Goal: Task Accomplishment & Management: Use online tool/utility

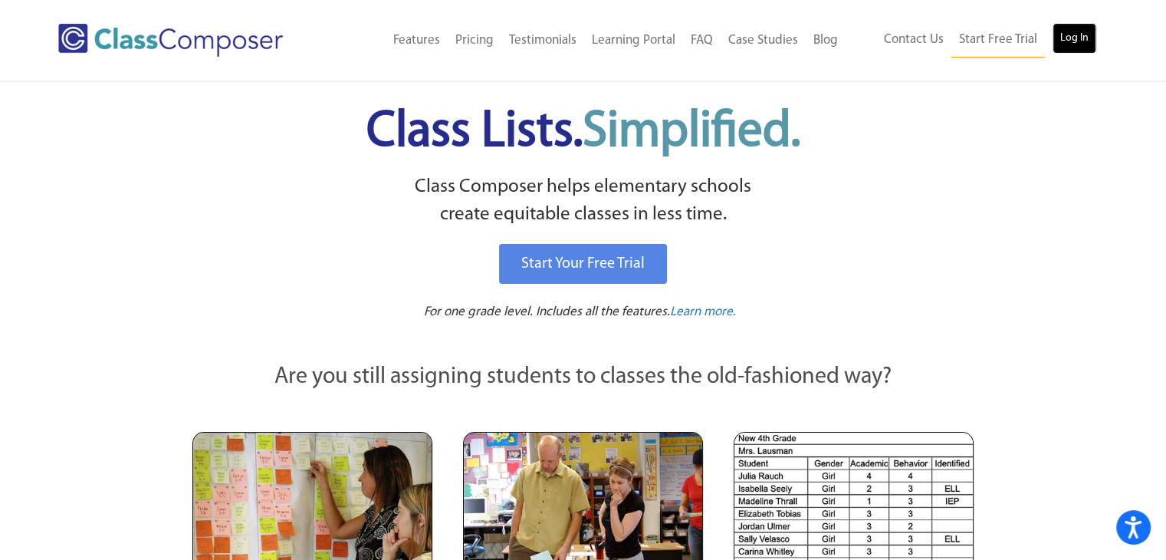
click at [1058, 34] on link "Log In" at bounding box center [1075, 38] width 44 height 31
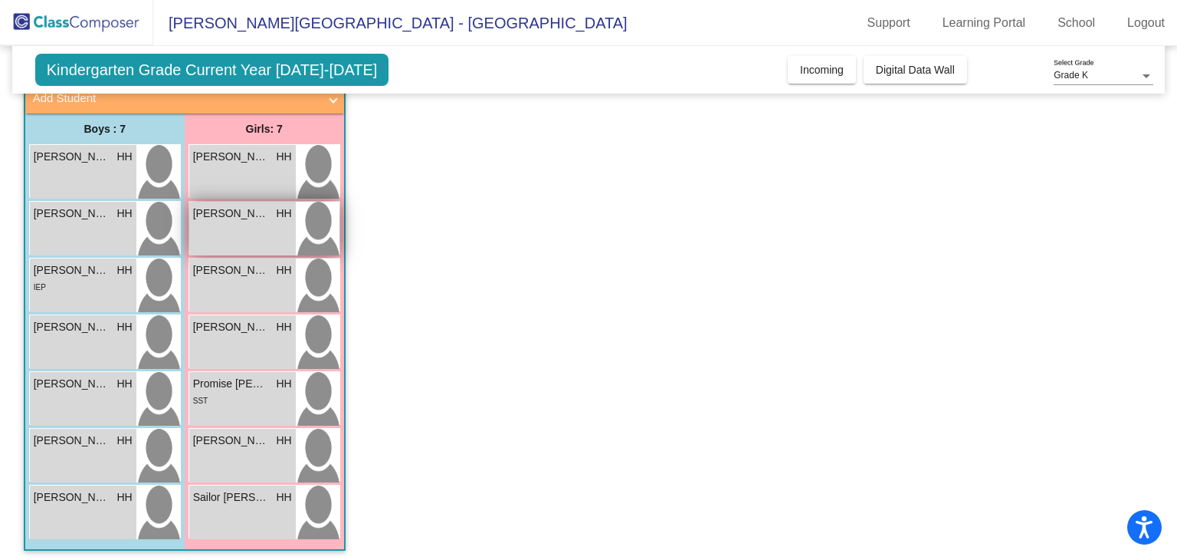
scroll to position [107, 0]
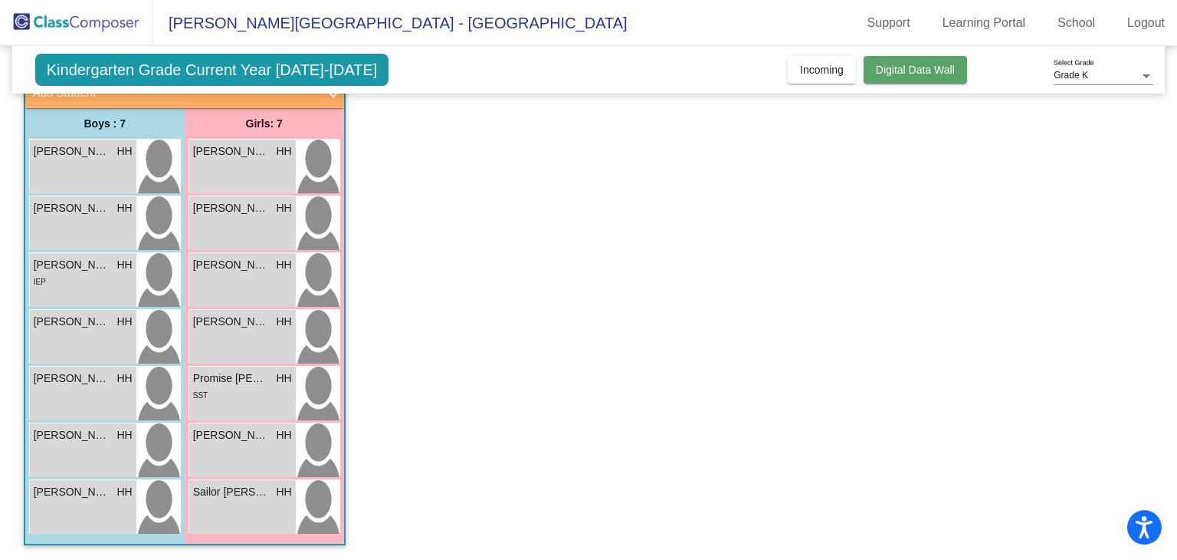
click at [934, 78] on button "Digital Data Wall" at bounding box center [915, 70] width 103 height 28
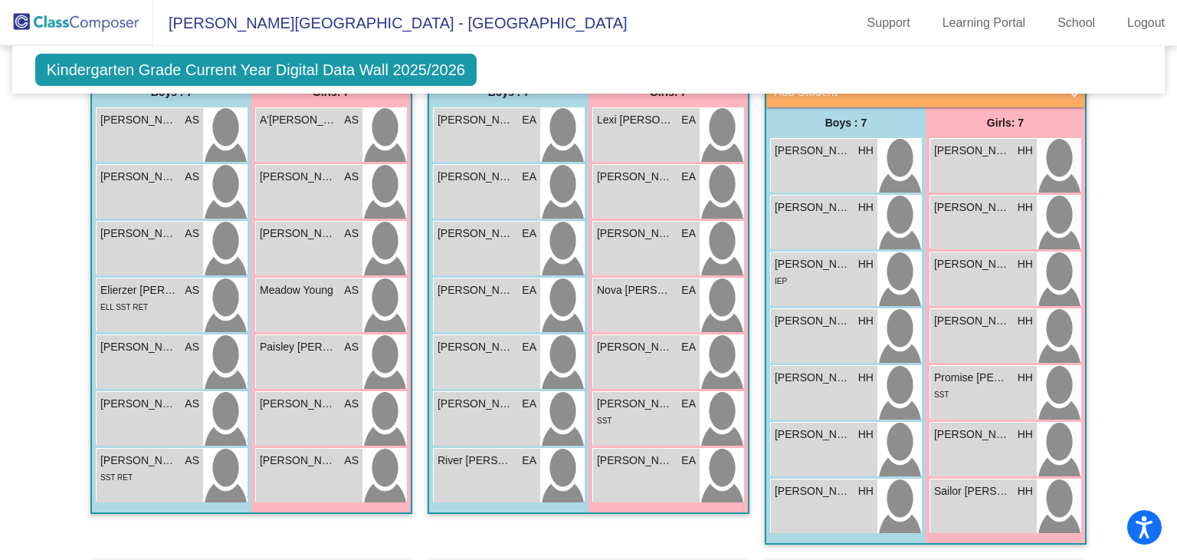
scroll to position [400, 0]
click at [1003, 212] on span "[PERSON_NAME]" at bounding box center [972, 208] width 77 height 16
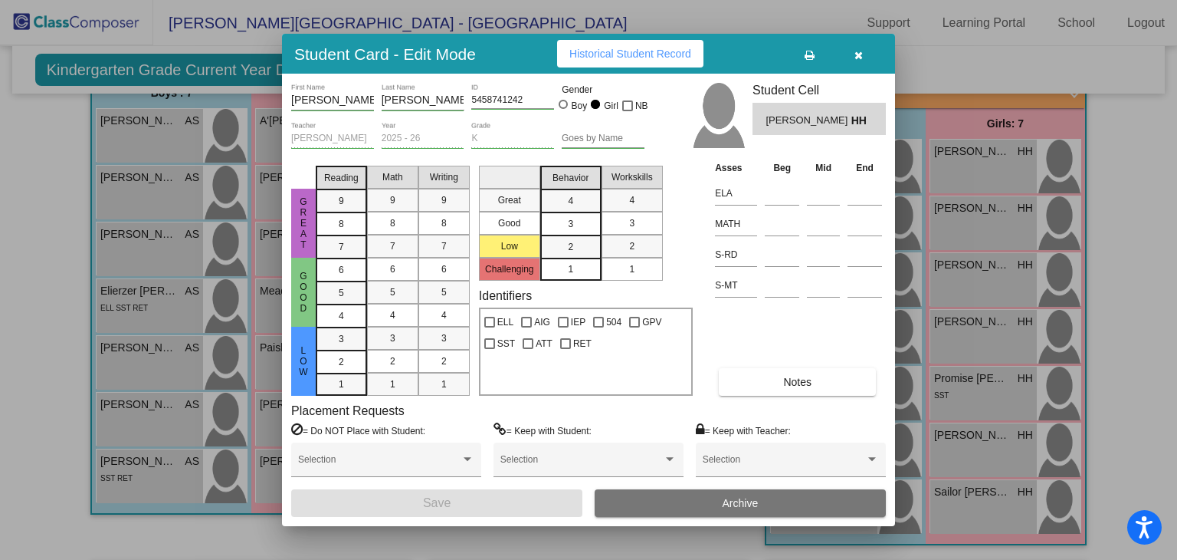
click at [849, 56] on button "button" at bounding box center [858, 54] width 49 height 28
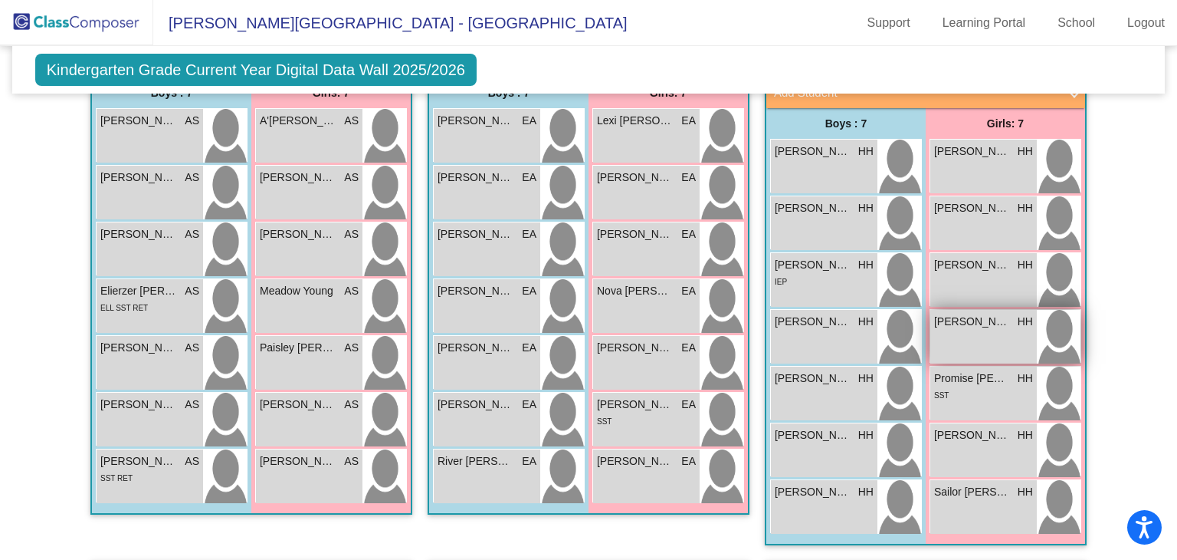
click at [974, 351] on div "[PERSON_NAME] [PERSON_NAME] lock do_not_disturb_alt" at bounding box center [984, 337] width 107 height 54
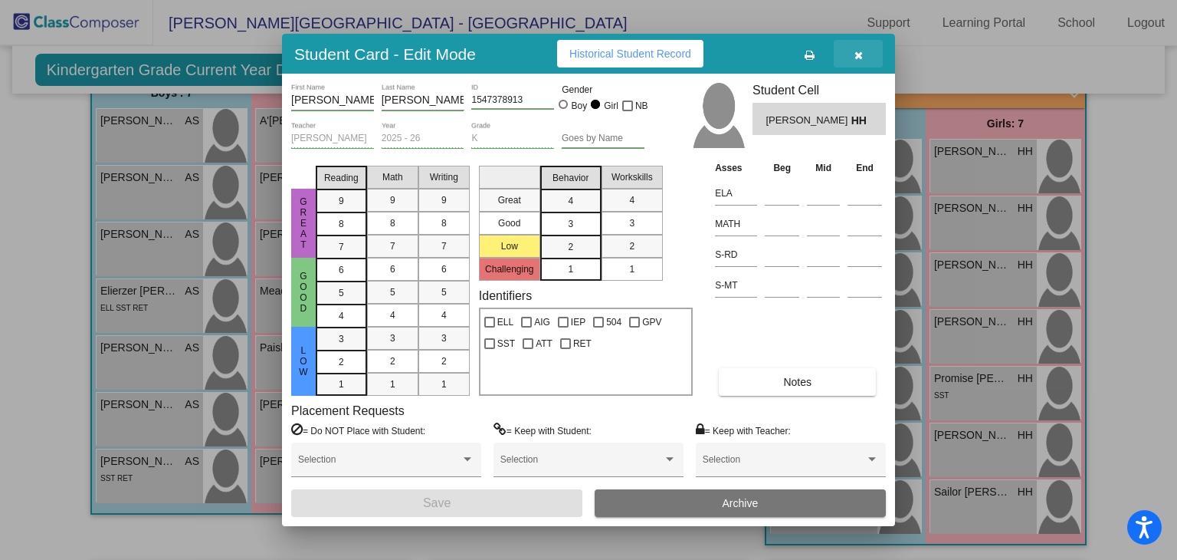
click at [862, 54] on button "button" at bounding box center [858, 54] width 49 height 28
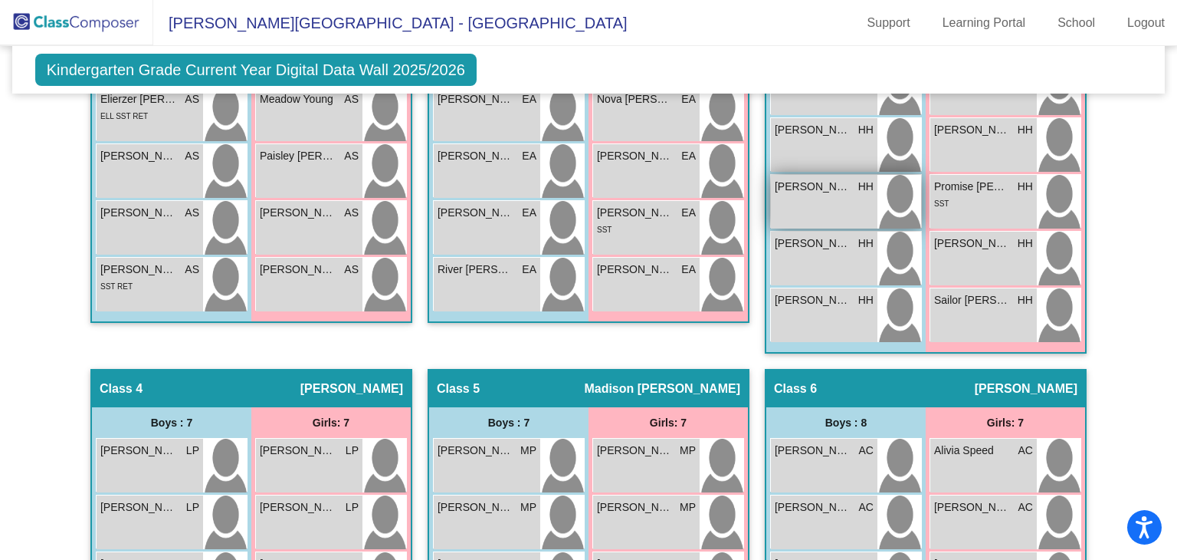
scroll to position [591, 0]
